Goal: Task Accomplishment & Management: Use online tool/utility

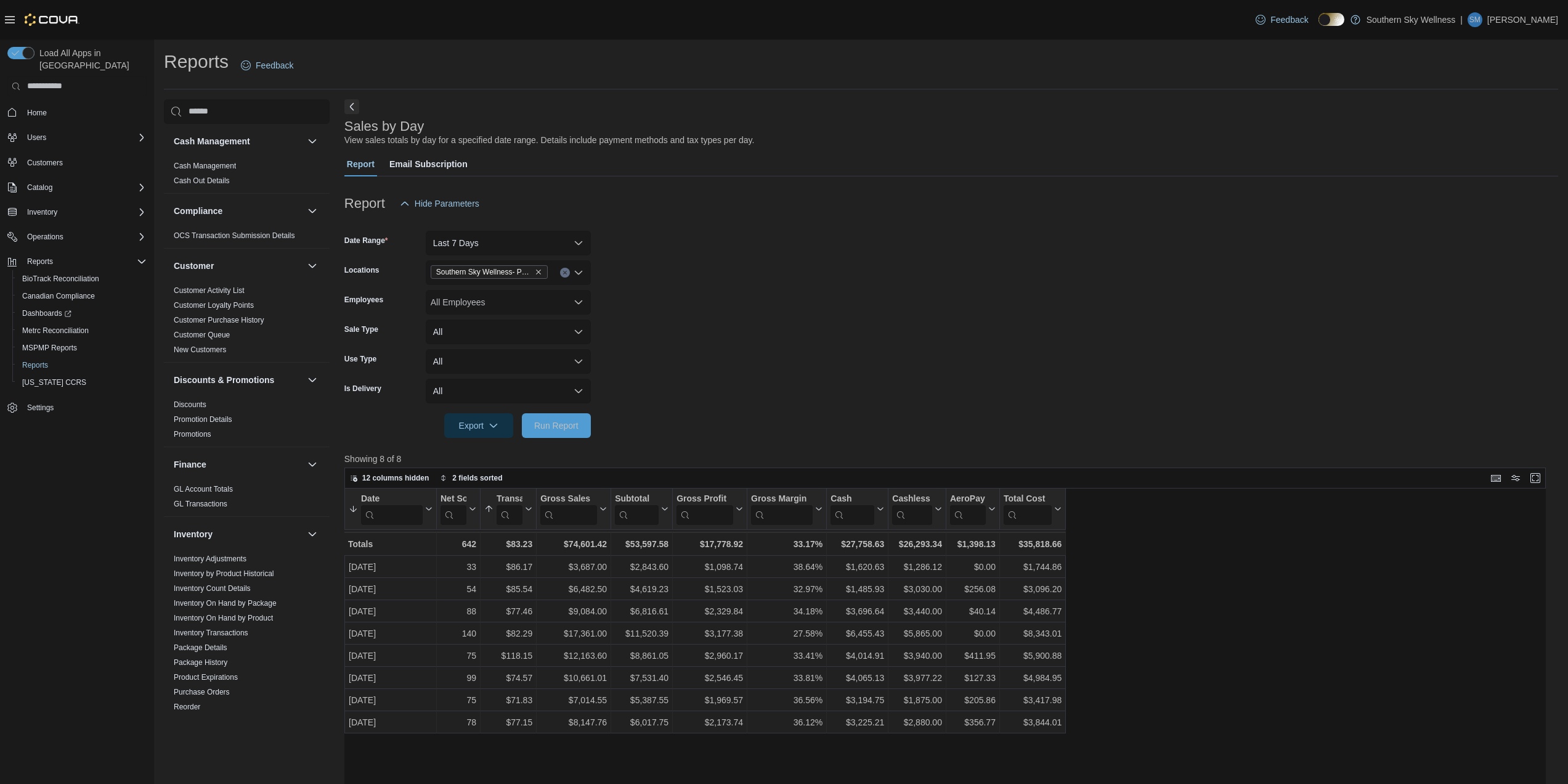
scroll to position [288, 0]
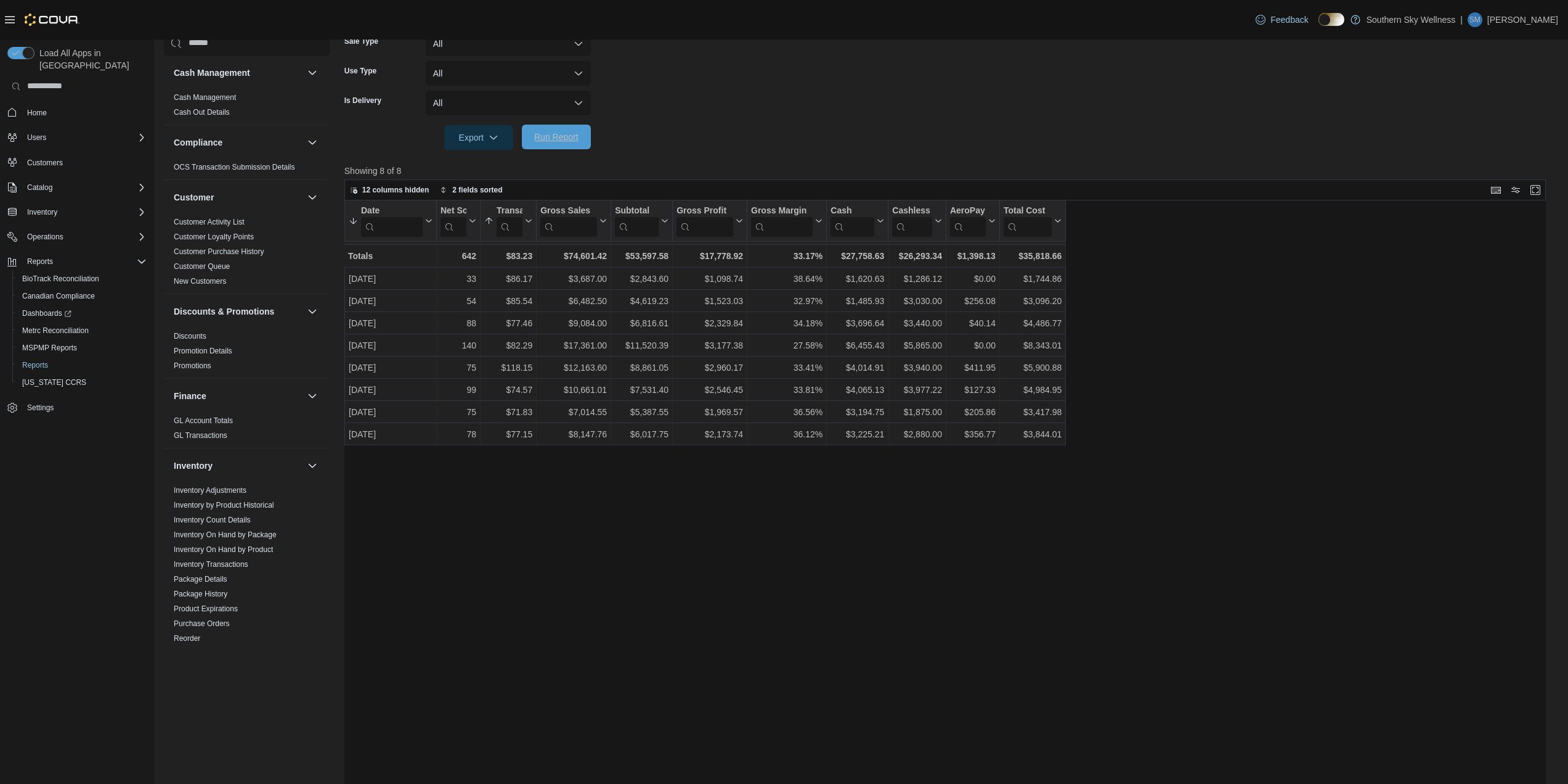
click at [568, 136] on span "Run Report" at bounding box center [557, 137] width 44 height 13
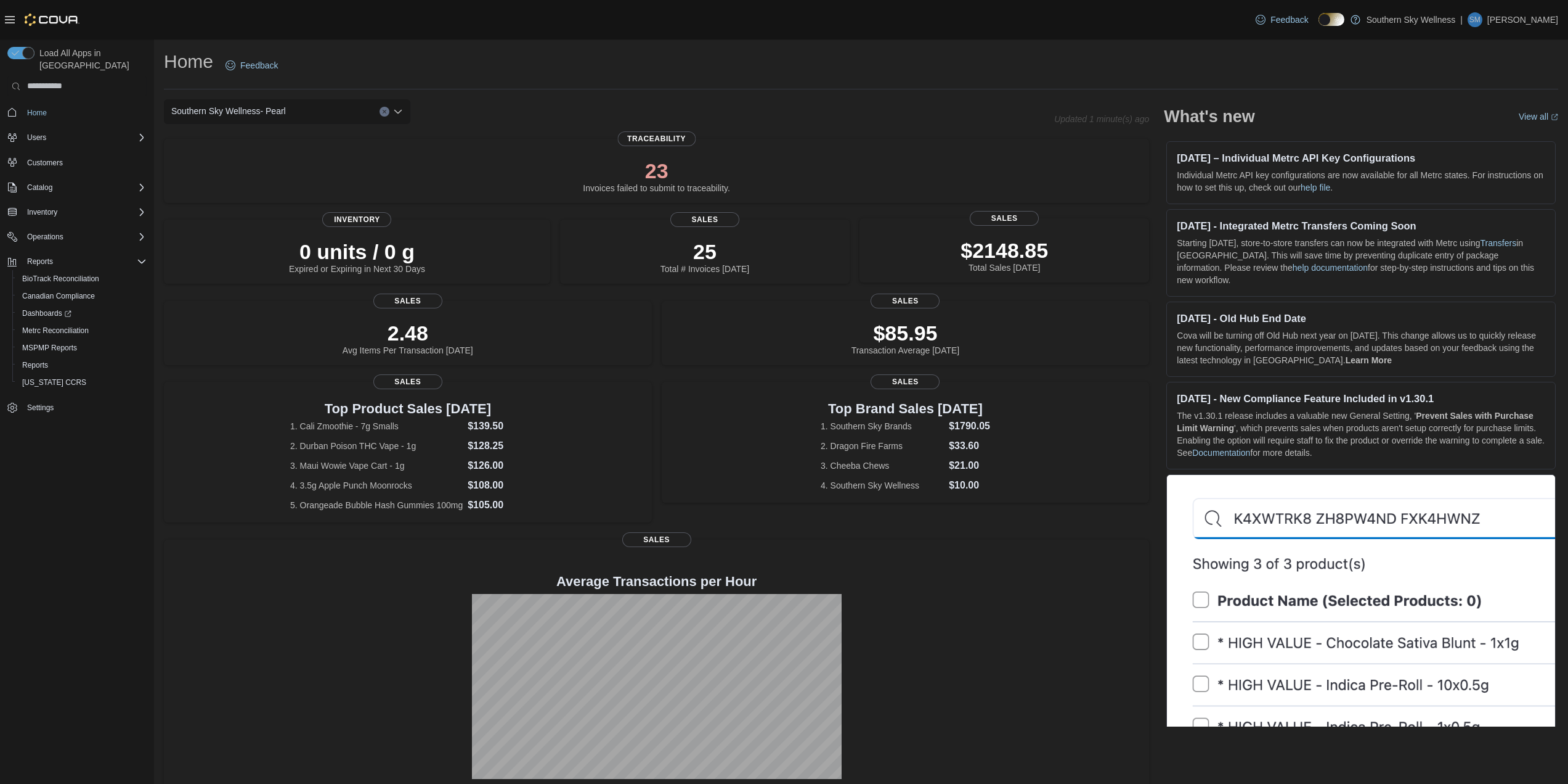
click at [990, 251] on p "$2148.85" at bounding box center [1004, 250] width 88 height 24
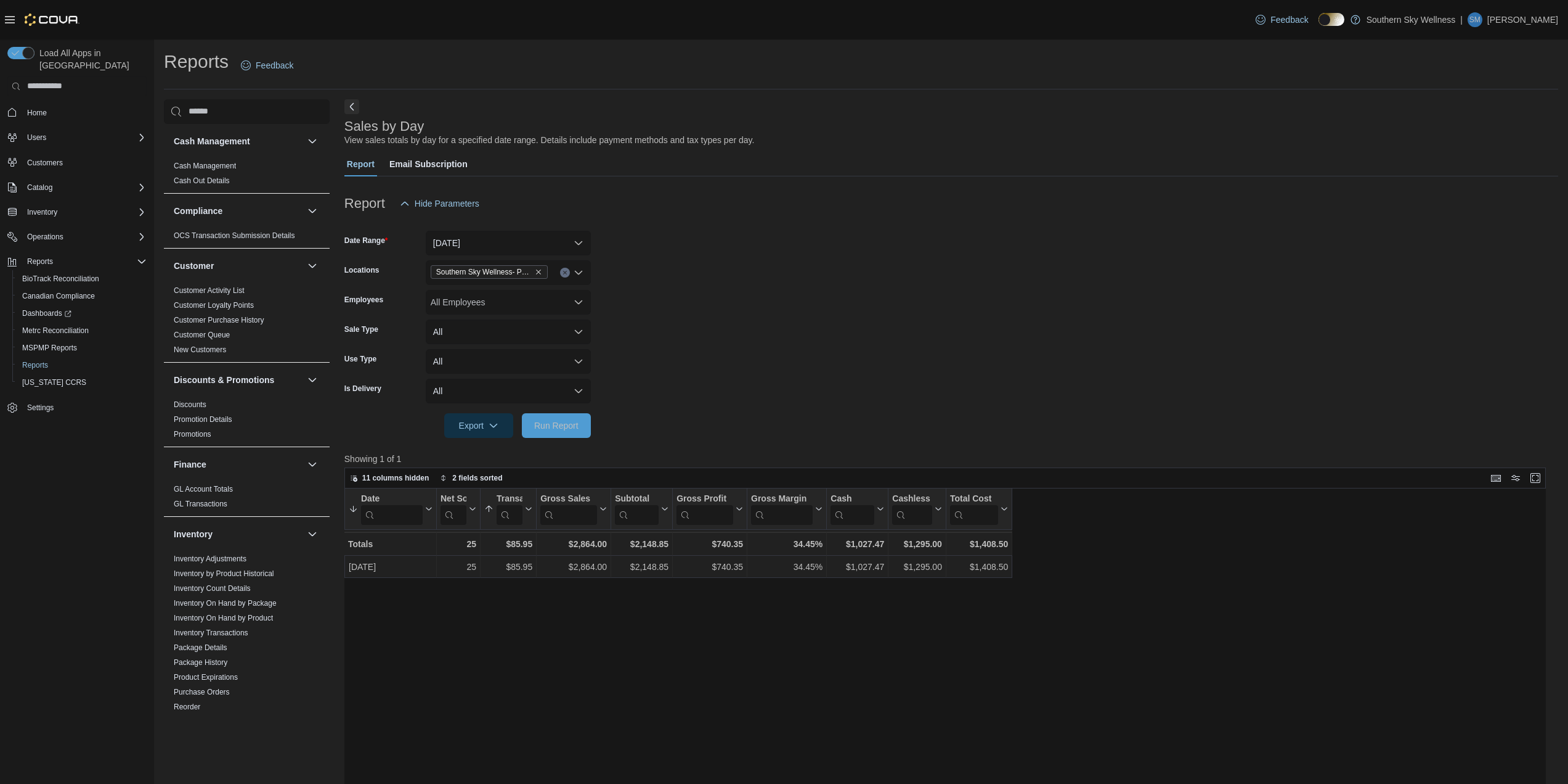
click at [670, 431] on form "Date Range Today Locations Southern Sky Wellness- Pearl Employees All Employees…" at bounding box center [952, 327] width 1214 height 222
click at [585, 245] on button "Today" at bounding box center [508, 242] width 165 height 24
click at [492, 412] on span "Last 21 Days" at bounding box center [516, 415] width 140 height 15
click at [571, 424] on span "Run Report" at bounding box center [557, 425] width 44 height 13
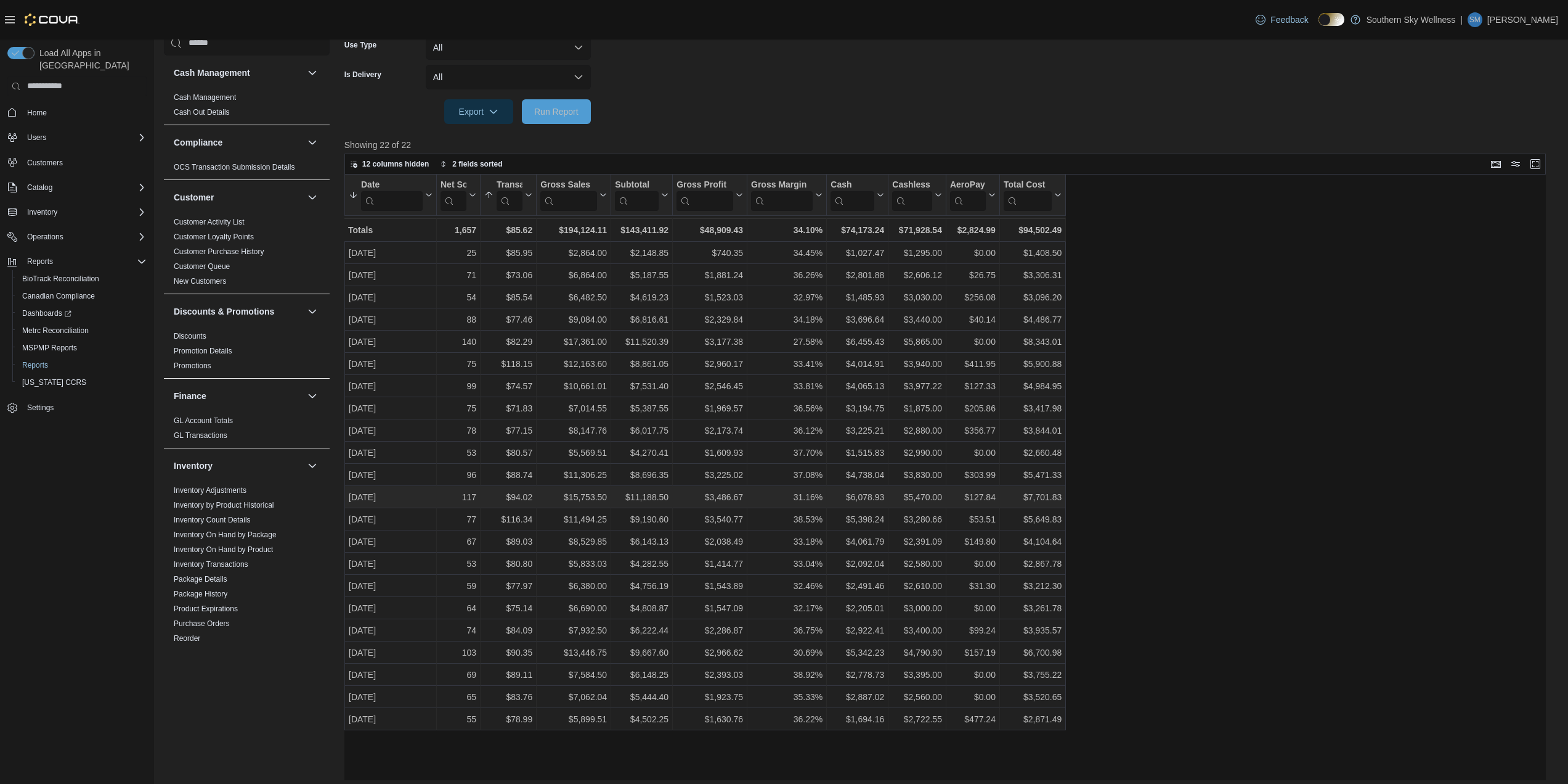
scroll to position [320, 0]
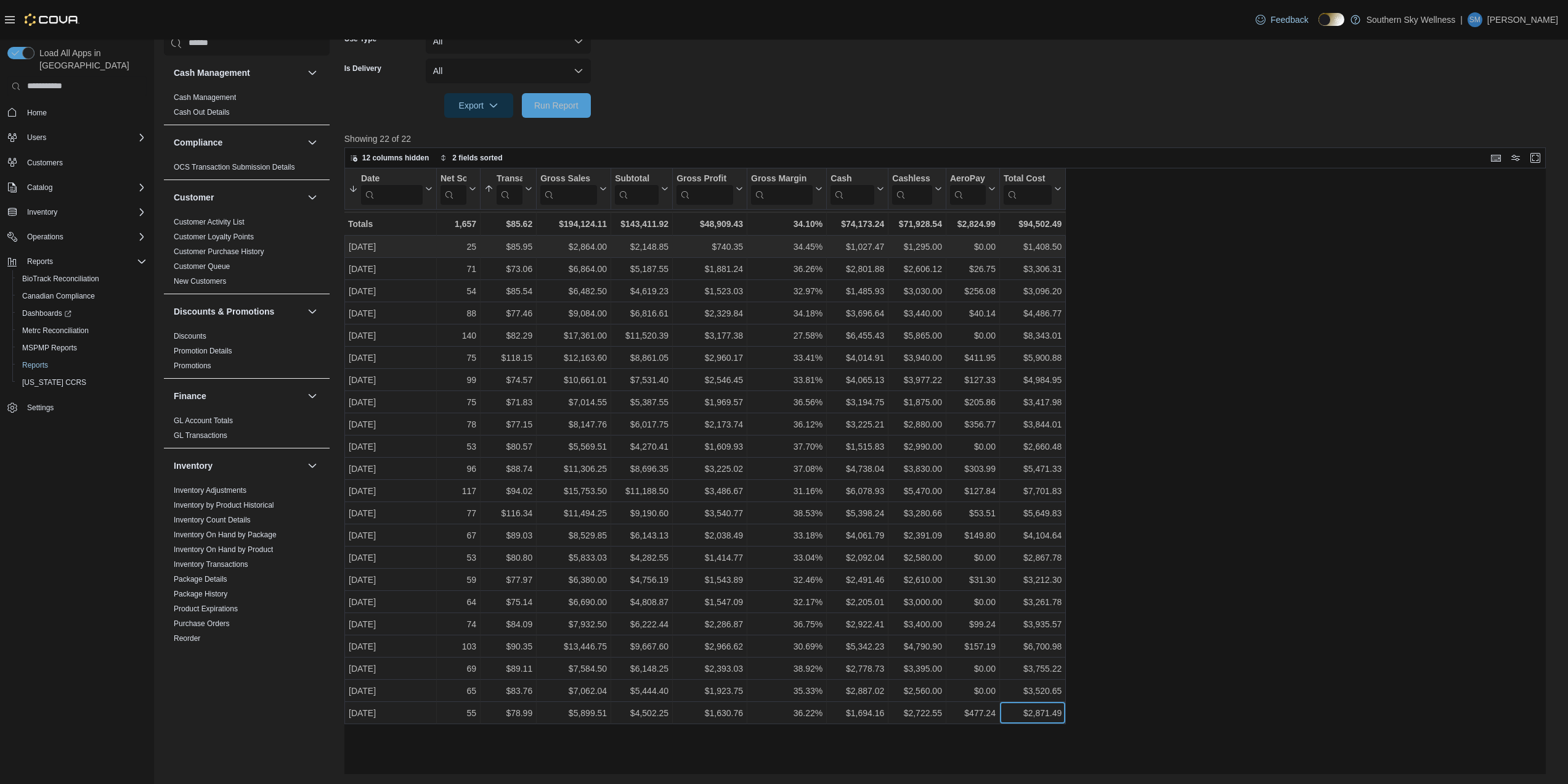
drag, startPoint x: 1063, startPoint y: 712, endPoint x: 414, endPoint y: 252, distance: 795.5
click at [408, 248] on div "Date Sorted by Transaction Average, ascending , then sorted by Date, descending…" at bounding box center [705, 446] width 721 height 555
click at [1201, 441] on div "Date Sorted by Transaction Average, ascending , then sorted by Date, descending…" at bounding box center [950, 471] width 1211 height 606
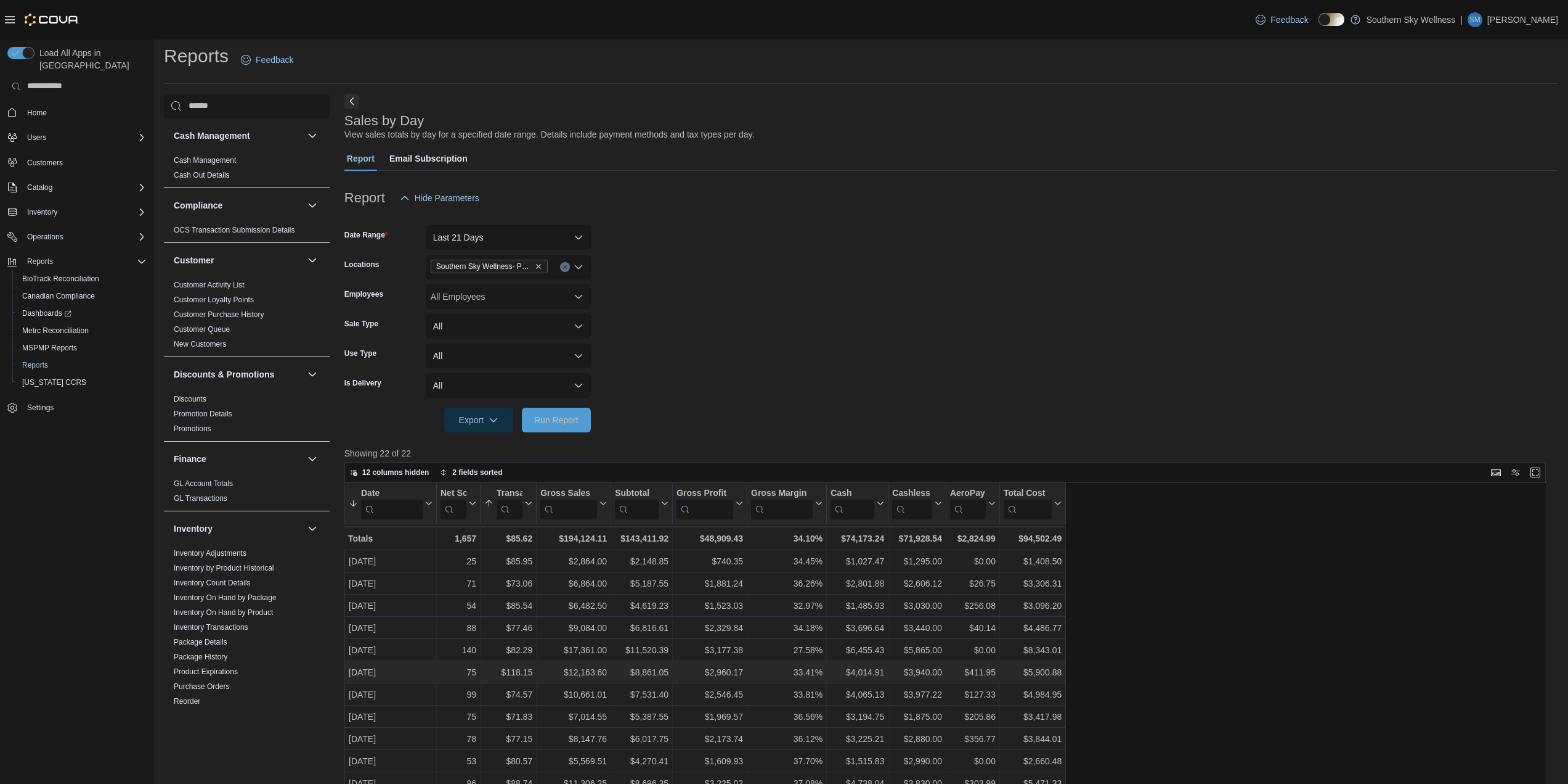
scroll to position [0, 0]
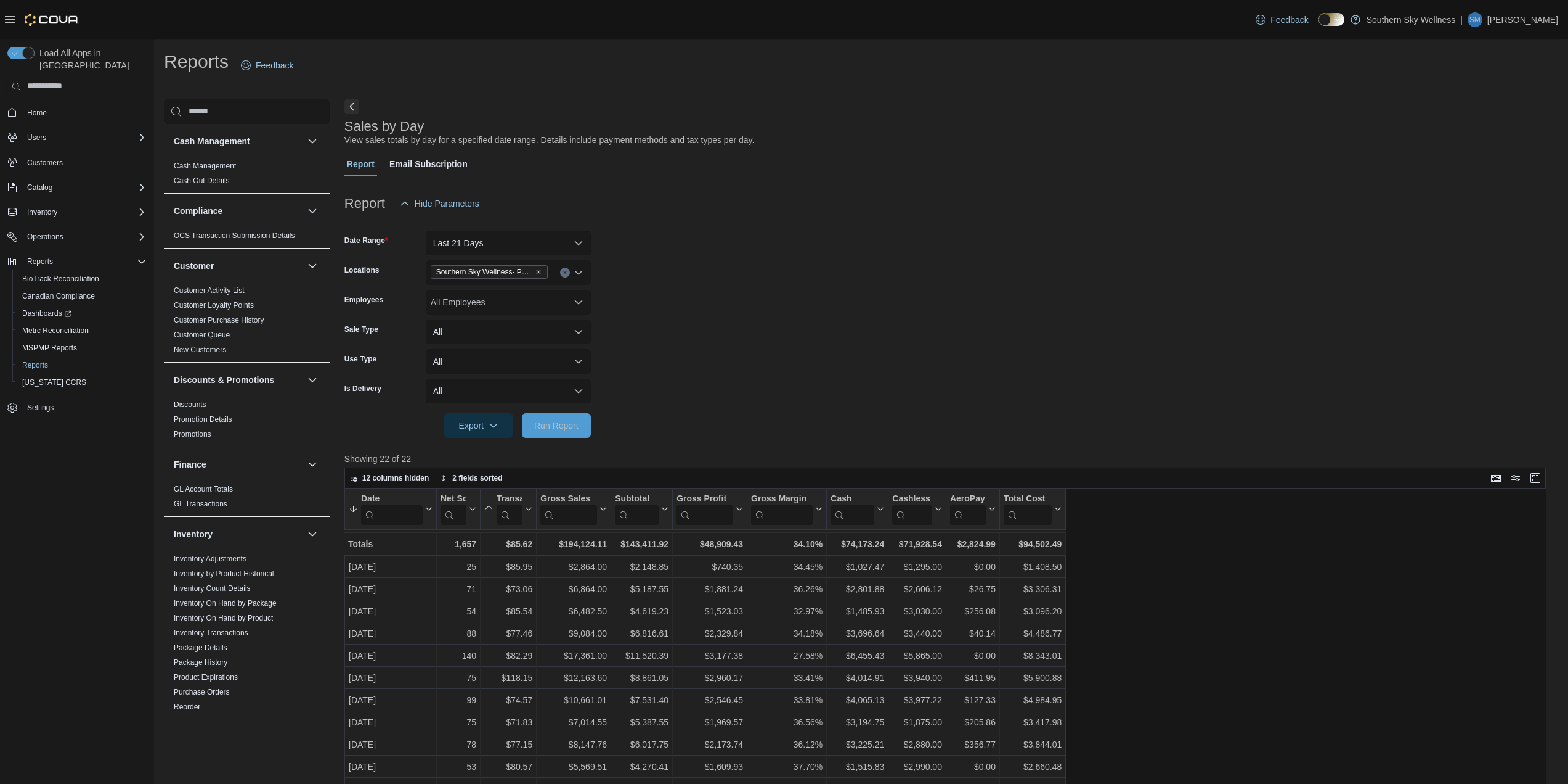
click at [941, 373] on form "Date Range Last 21 Days Locations Southern Sky Wellness- Pearl Employees All Em…" at bounding box center [952, 327] width 1214 height 222
click at [921, 308] on form "Date Range Last 21 Days Locations Southern Sky Wellness- Pearl Employees All Em…" at bounding box center [952, 327] width 1214 height 222
click at [717, 308] on form "Date Range Last 21 Days Locations Southern Sky Wellness- Pearl Employees All Em…" at bounding box center [952, 327] width 1214 height 222
click at [721, 297] on form "Date Range Last 21 Days Locations Southern Sky Wellness- Pearl Employees All Em…" at bounding box center [952, 327] width 1214 height 222
click at [871, 285] on form "Date Range Last 21 Days Locations Southern Sky Wellness- Pearl Employees All Em…" at bounding box center [952, 327] width 1214 height 222
